Goal: Task Accomplishment & Management: Complete application form

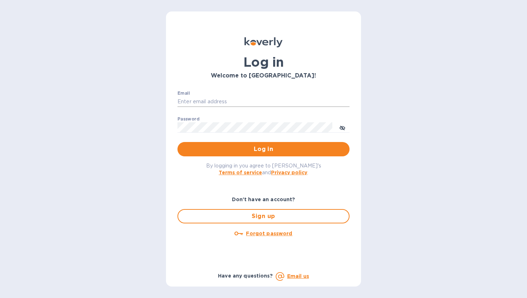
click at [280, 100] on input "Email" at bounding box center [264, 101] width 172 height 11
type input "[EMAIL_ADDRESS][DOMAIN_NAME]"
click at [264, 233] on u "Forgot password" at bounding box center [269, 234] width 46 height 6
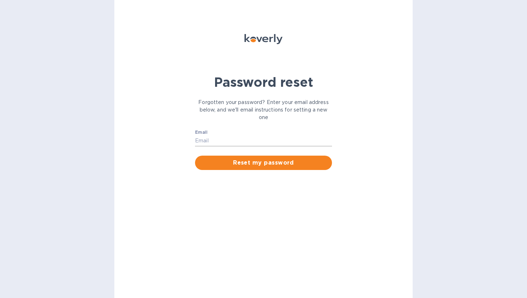
click at [261, 140] on input "Email" at bounding box center [263, 141] width 137 height 11
type input "[EMAIL_ADDRESS][DOMAIN_NAME]"
click at [263, 164] on span "Reset my password" at bounding box center [264, 163] width 126 height 9
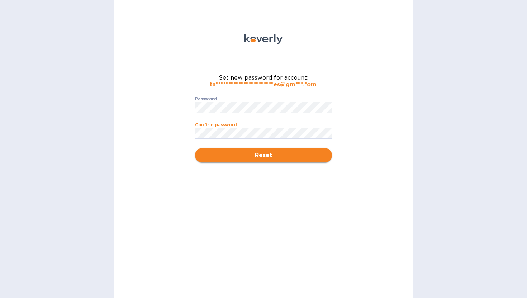
click at [251, 155] on span "Reset" at bounding box center [264, 155] width 126 height 9
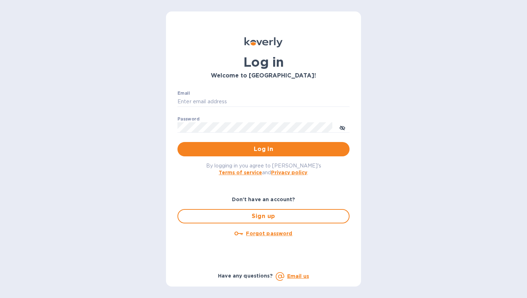
type input "[EMAIL_ADDRESS][DOMAIN_NAME]"
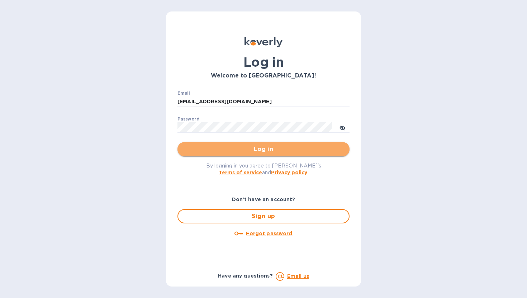
click at [274, 151] on span "Log in" at bounding box center [263, 149] width 161 height 9
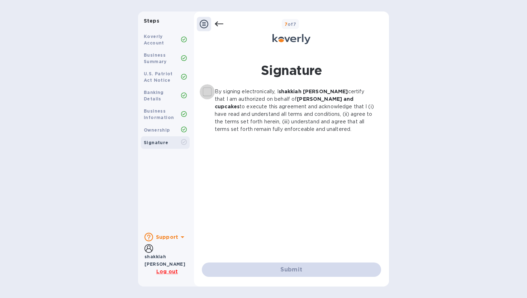
click at [207, 91] on input "By signing electronically, I [PERSON_NAME] certify that I am authorized on beha…" at bounding box center [207, 91] width 15 height 15
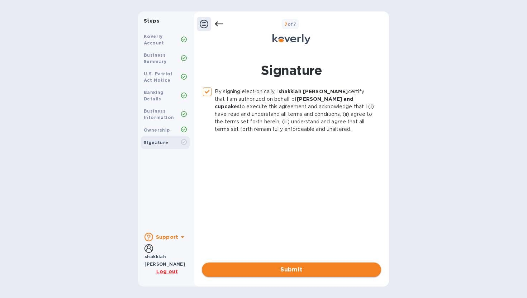
click at [241, 273] on span "Submit" at bounding box center [292, 269] width 168 height 9
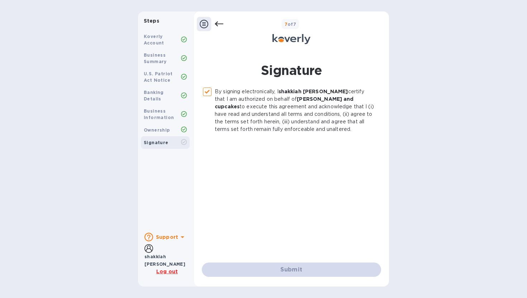
checkbox input "false"
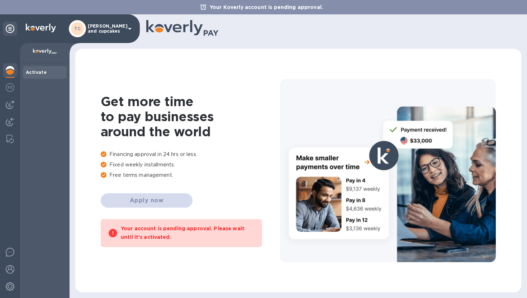
click at [34, 72] on b "Activate" at bounding box center [36, 72] width 21 height 5
click at [129, 28] on icon at bounding box center [130, 28] width 9 height 9
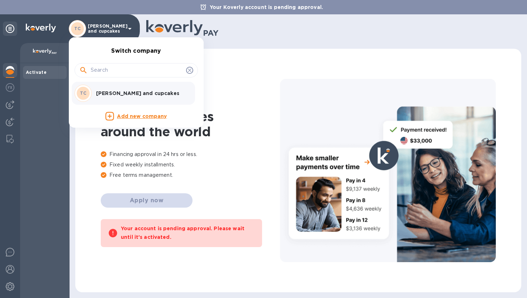
click at [129, 28] on div at bounding box center [263, 149] width 527 height 298
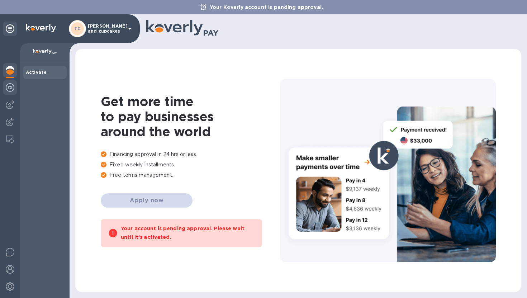
click at [11, 90] on img at bounding box center [10, 87] width 9 height 9
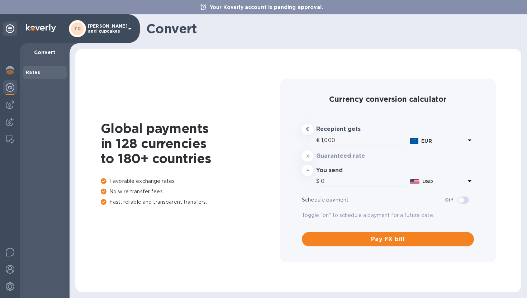
type input "1,179.48"
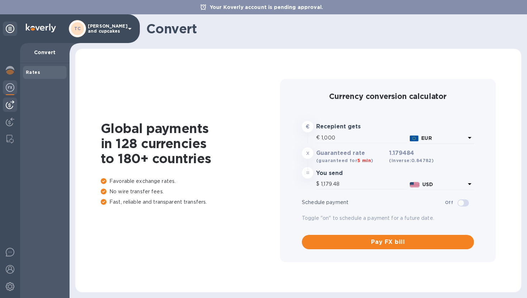
click at [11, 108] on img at bounding box center [10, 104] width 9 height 9
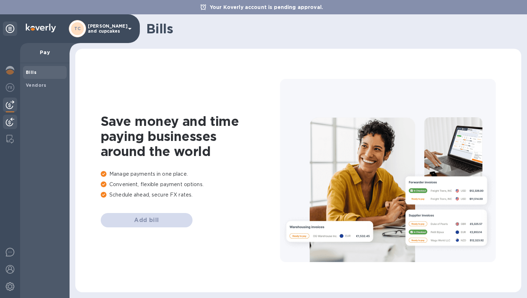
click at [11, 121] on img at bounding box center [10, 122] width 9 height 9
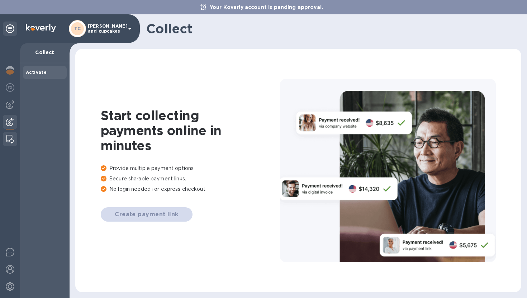
click at [9, 140] on img at bounding box center [9, 139] width 7 height 9
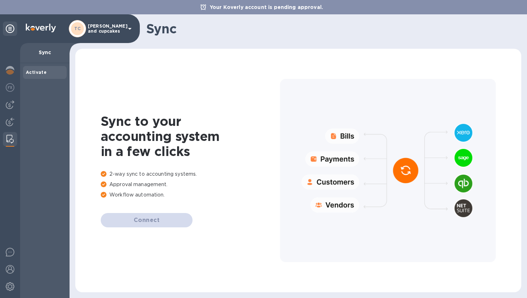
click at [118, 238] on div "Sync to your accounting system in a few clicks 2-way sync to accounting systems…" at bounding box center [298, 170] width 432 height 229
click at [128, 219] on div "Connect" at bounding box center [190, 220] width 179 height 14
